Goal: Find contact information: Find contact information

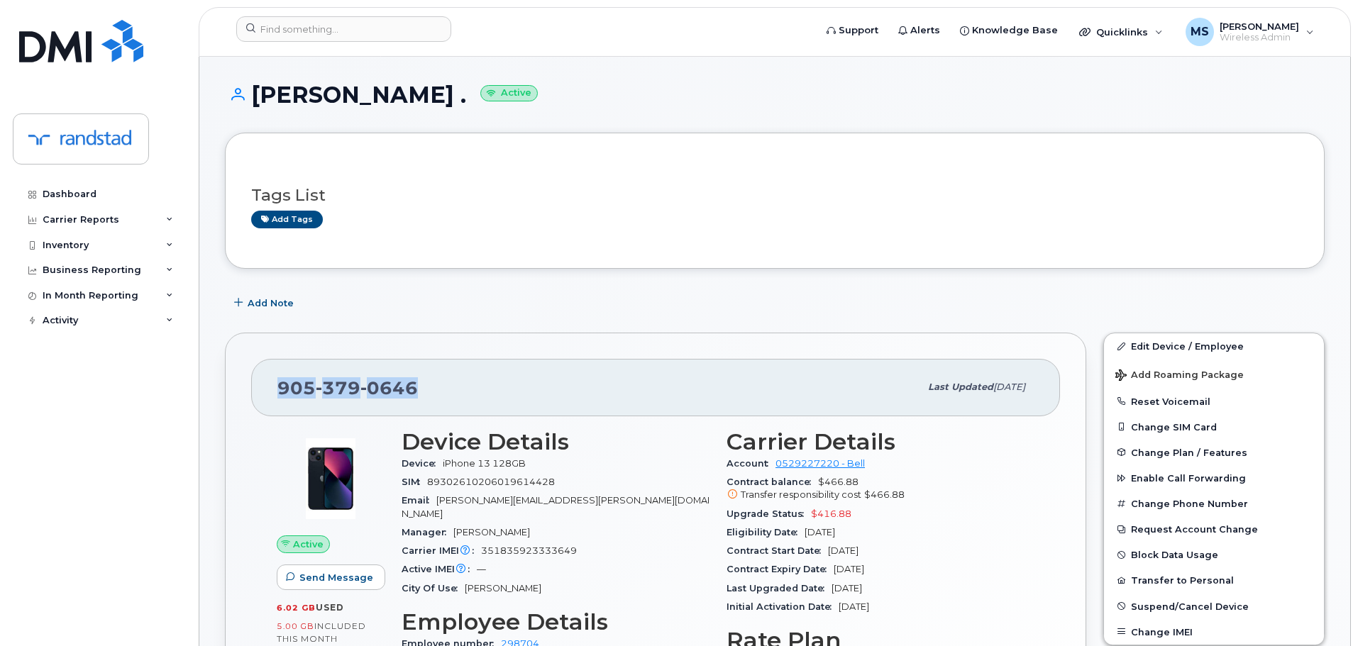
drag, startPoint x: 426, startPoint y: 389, endPoint x: 264, endPoint y: 391, distance: 162.4
click at [264, 391] on div "905 379 0646 Last updated Aug 19, 2025" at bounding box center [655, 387] width 809 height 57
copy span "905 379 0646"
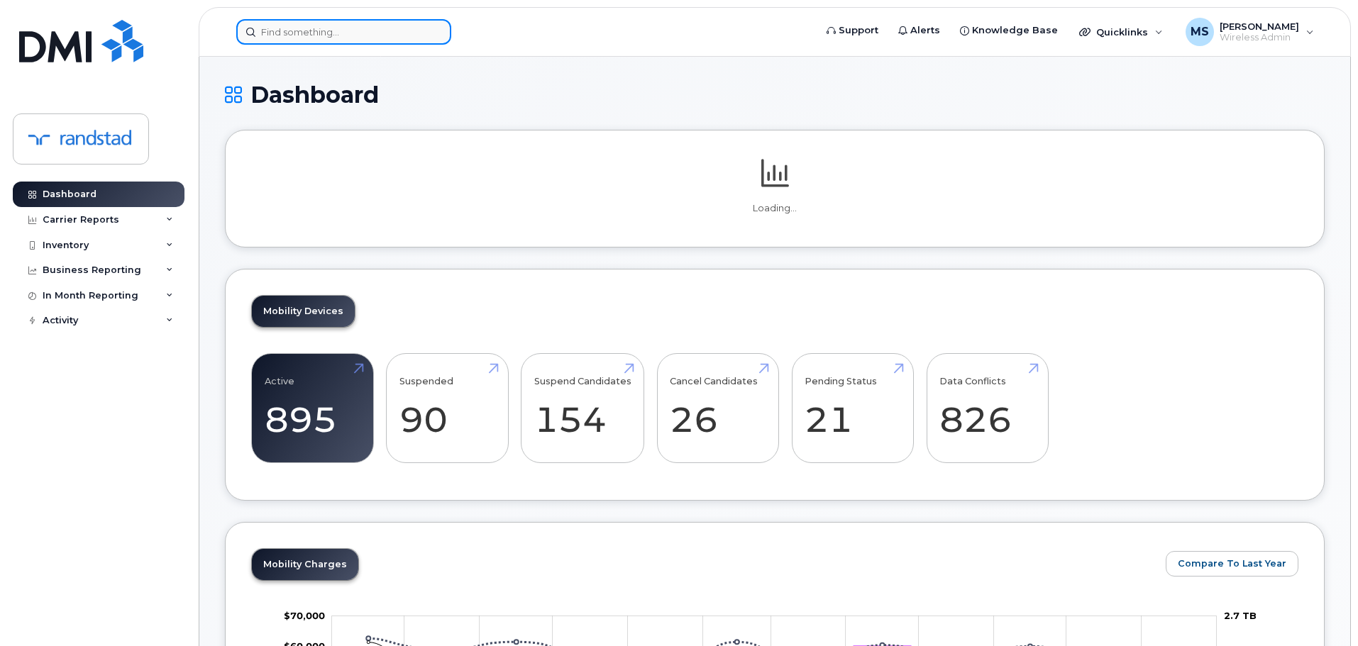
click at [361, 36] on input at bounding box center [343, 32] width 215 height 26
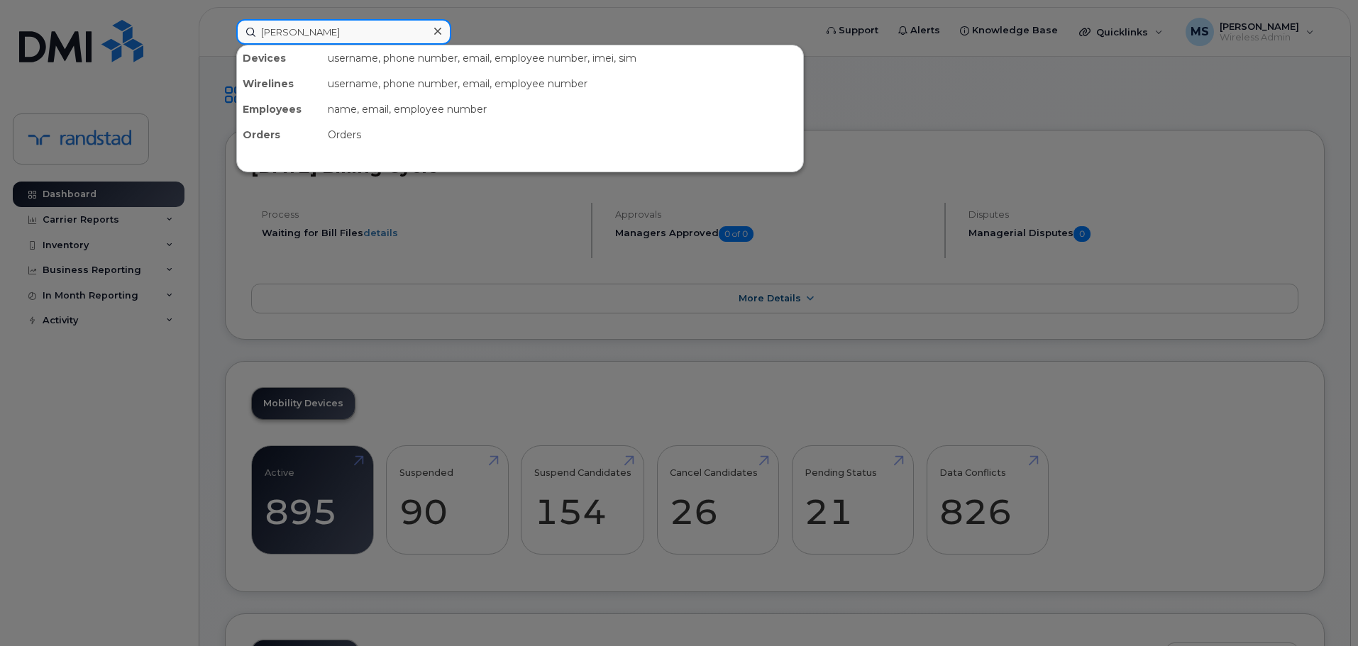
type input "[PERSON_NAME]"
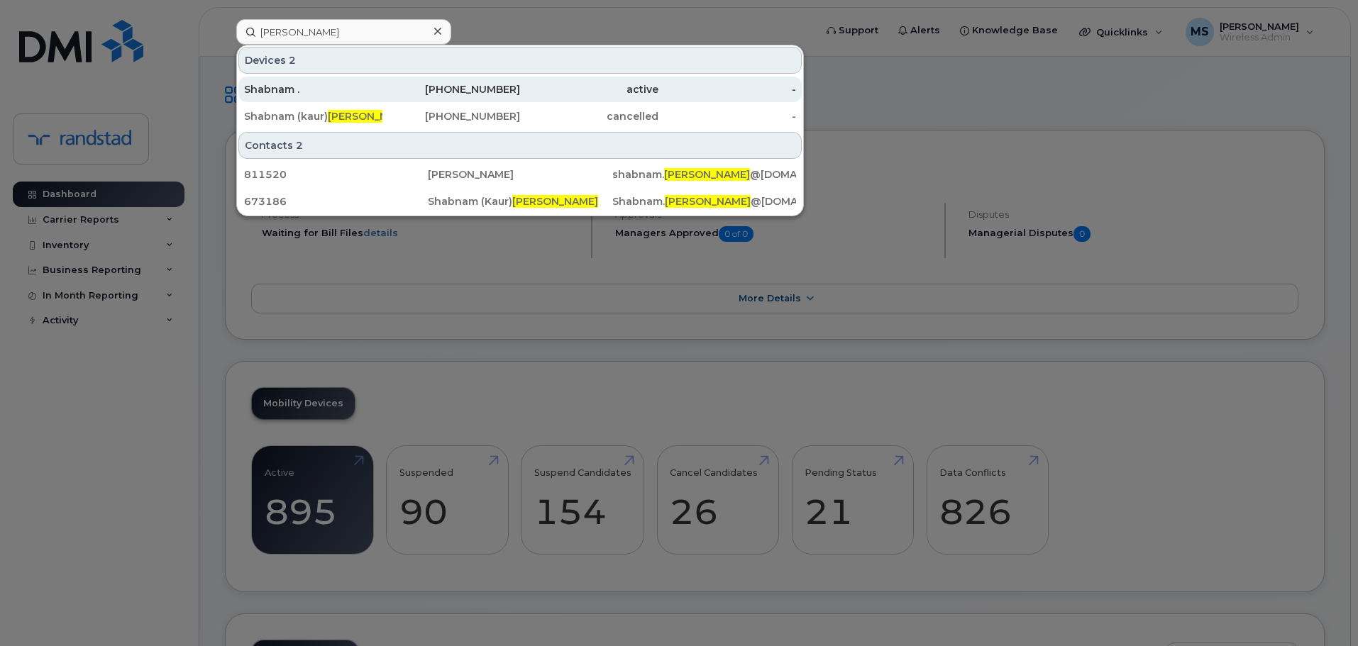
click at [316, 85] on div "Shabnam ." at bounding box center [313, 89] width 138 height 14
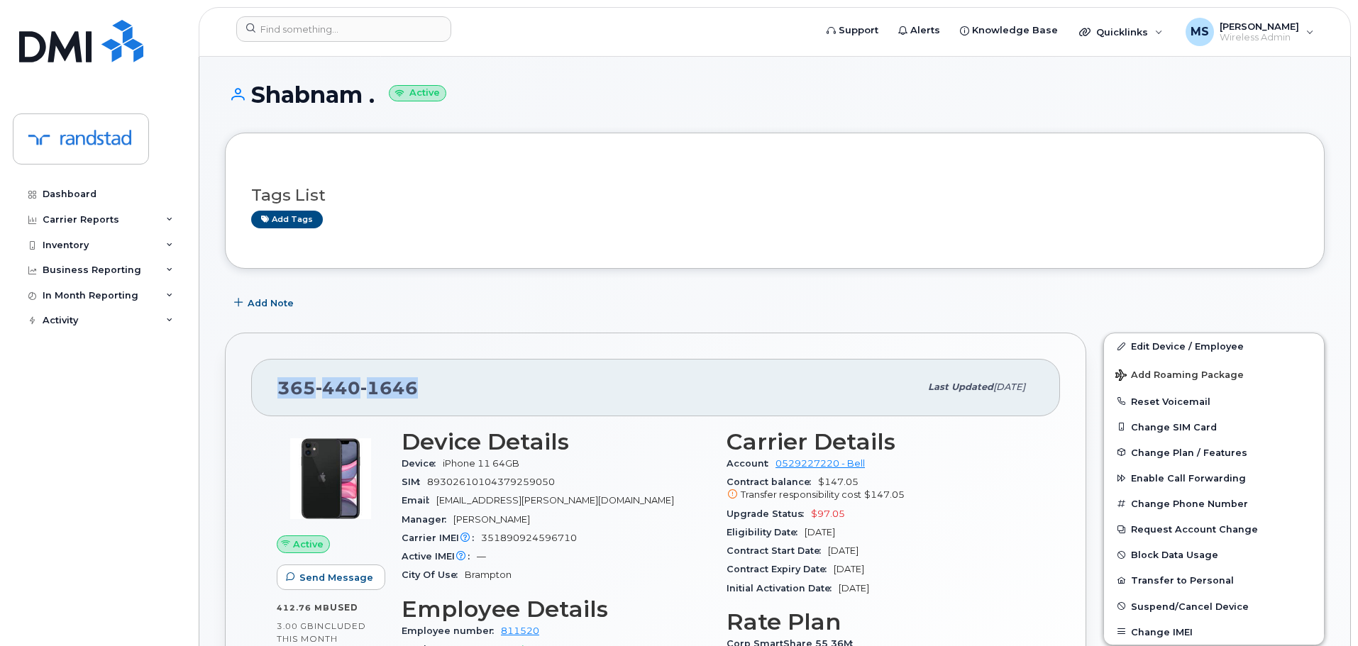
drag, startPoint x: 433, startPoint y: 381, endPoint x: 275, endPoint y: 377, distance: 157.5
click at [275, 377] on div "[PHONE_NUMBER] Last updated [DATE]" at bounding box center [655, 387] width 809 height 57
copy span "[PHONE_NUMBER]"
